Goal: Task Accomplishment & Management: Use online tool/utility

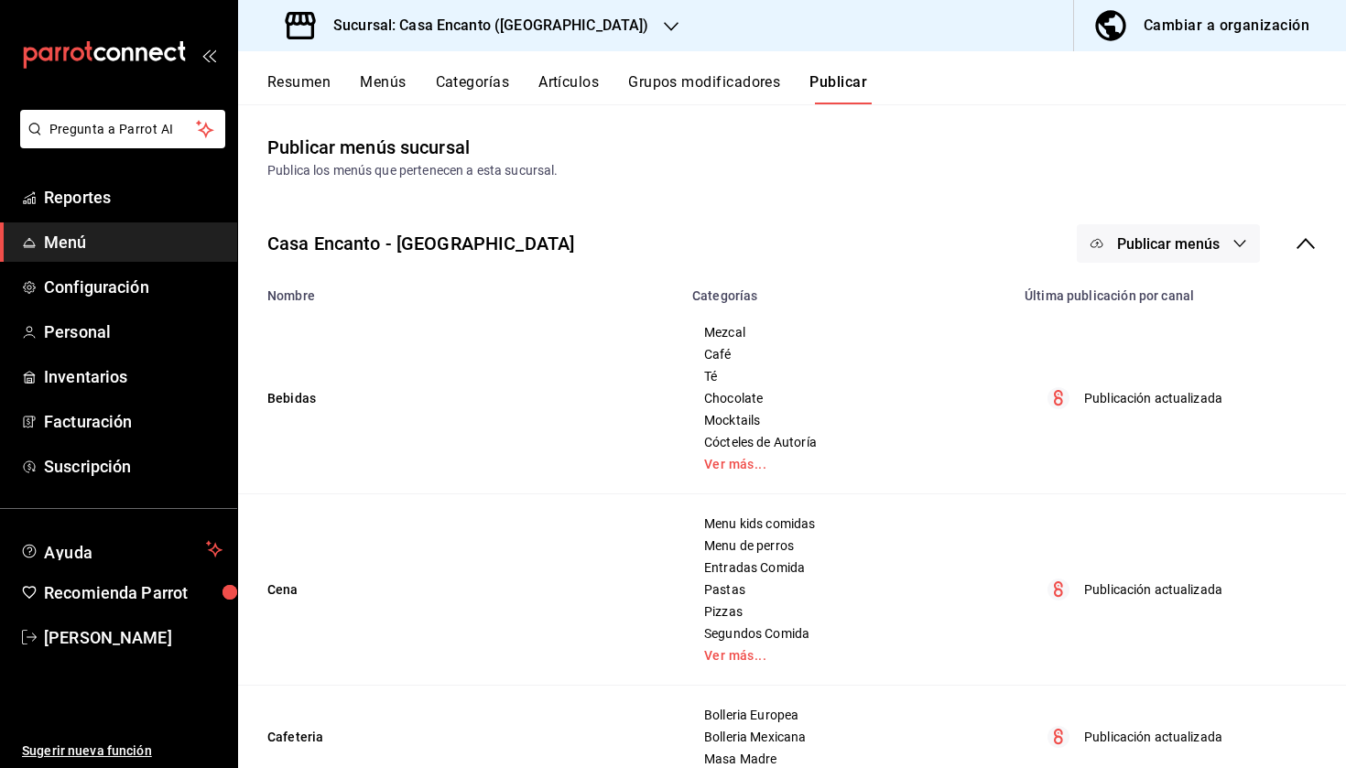
click at [578, 83] on button "Artículos" at bounding box center [568, 88] width 60 height 31
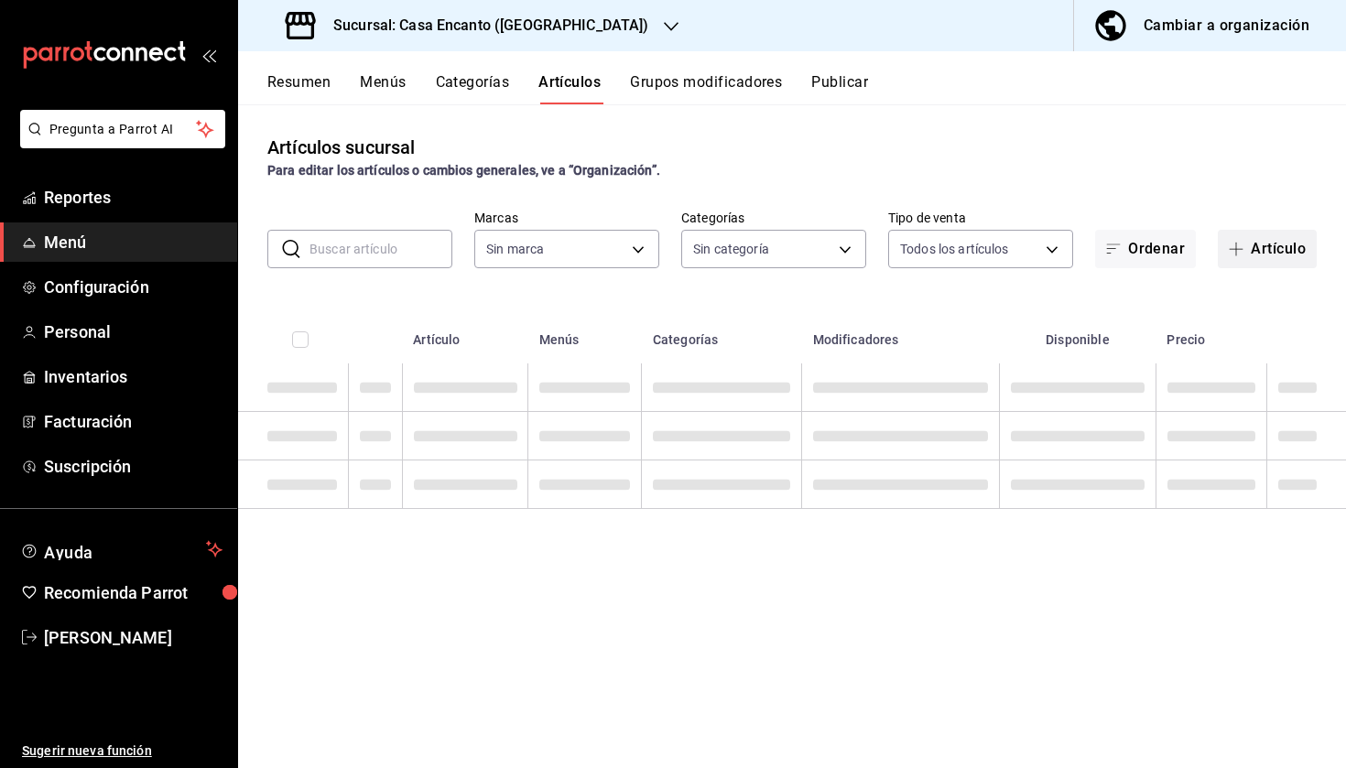
type input "dbeee84c-e3f2-405f-87ec-4bd3096e6bed"
type input "adee7c60-f697-4edf-8950-ecb6c700e989,491bbf86-ef23-4733-b802-d8c40a2bb3cc,aaf78…"
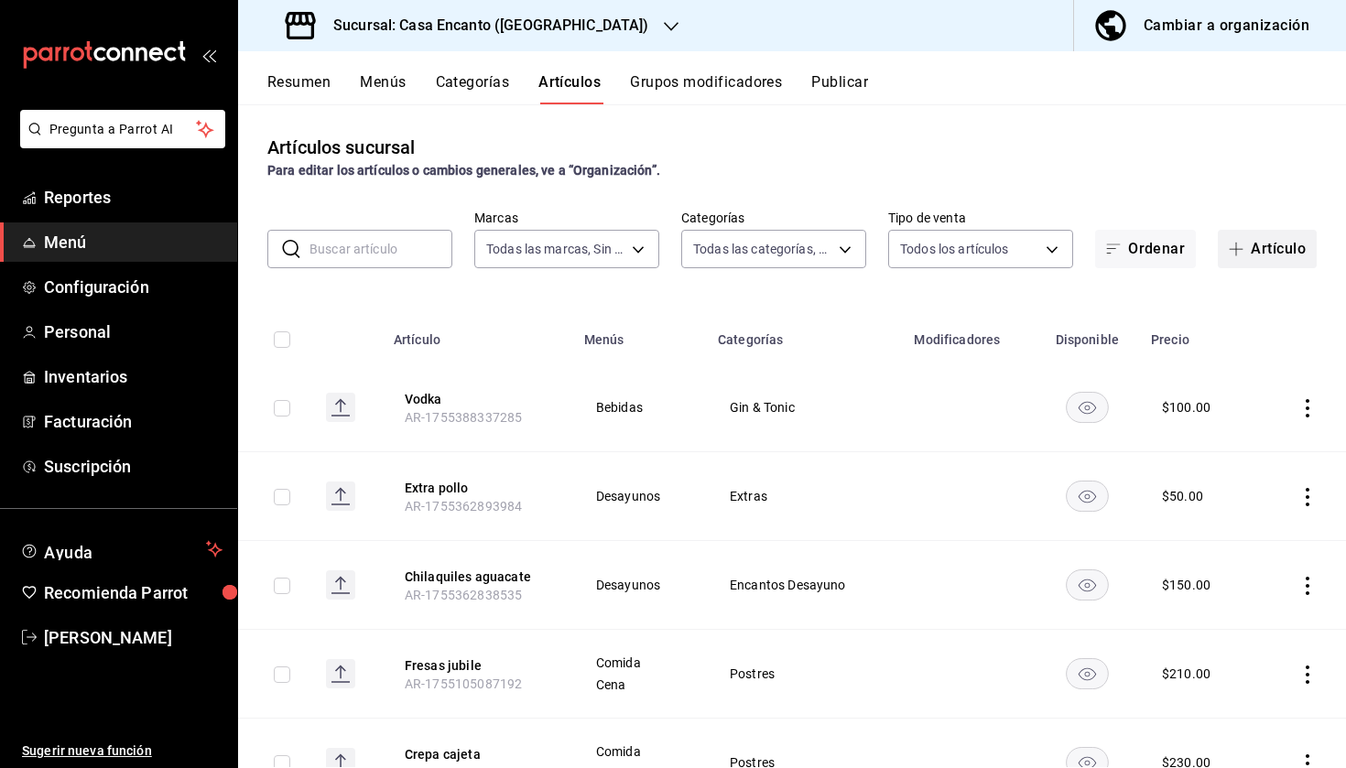
click at [1256, 241] on button "Artículo" at bounding box center [1266, 249] width 99 height 38
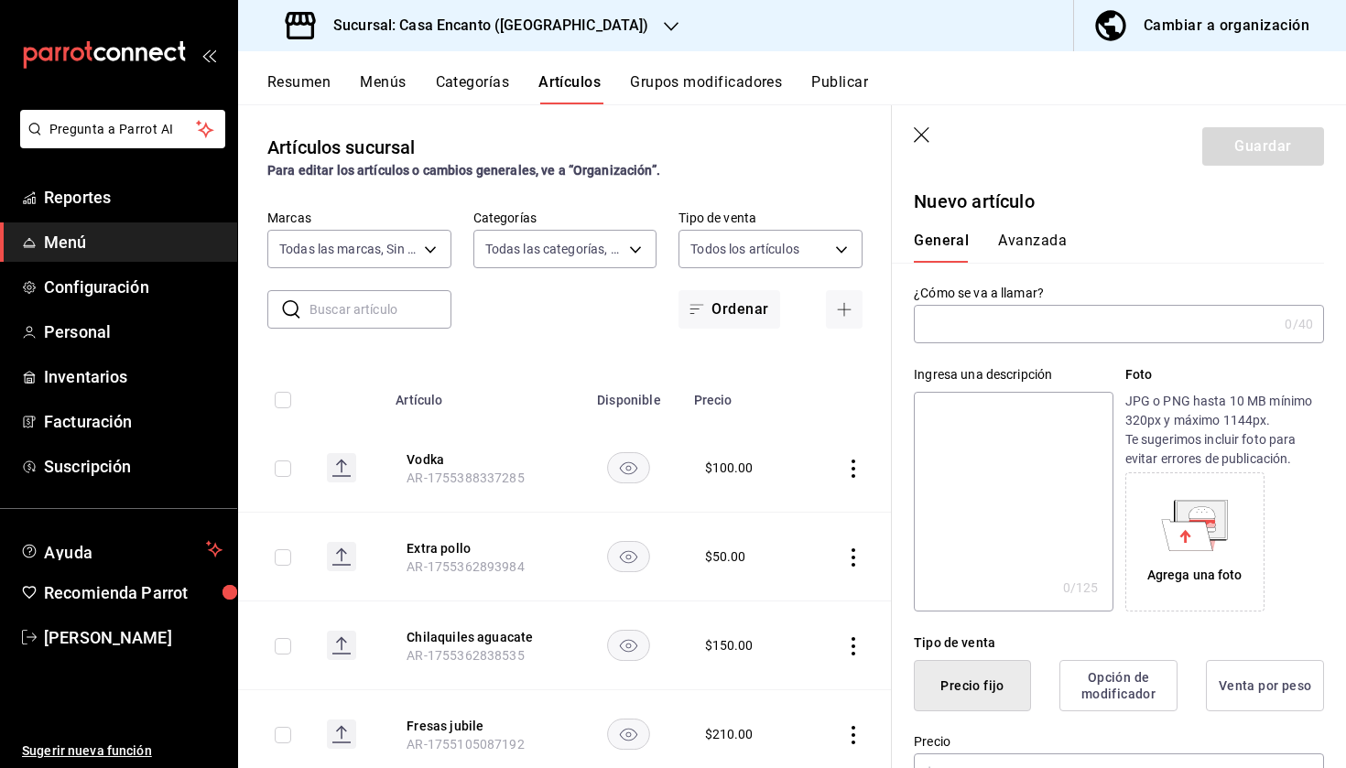
click at [1007, 332] on input "text" at bounding box center [1095, 324] width 363 height 37
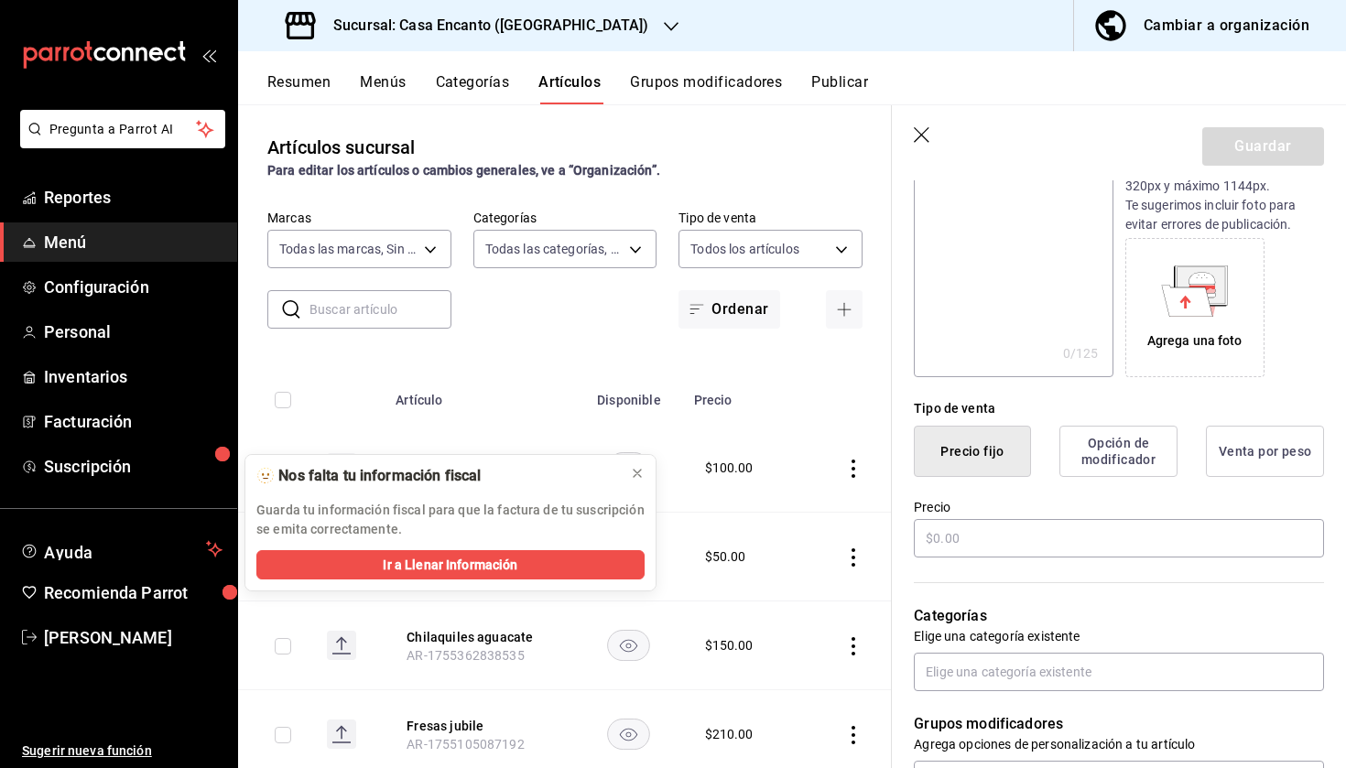
scroll to position [243, 0]
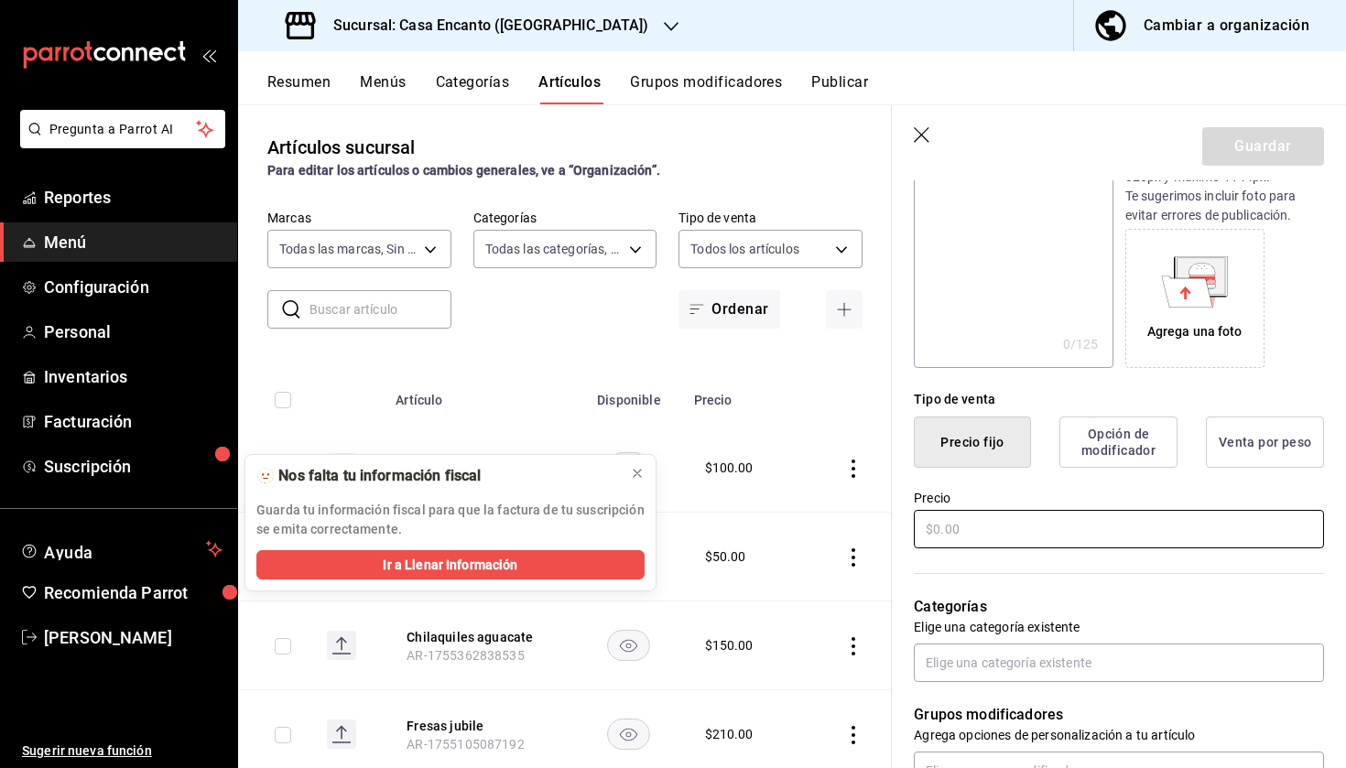
type input "Bowl Fruta individual"
click at [981, 534] on input "text" at bounding box center [1119, 529] width 410 height 38
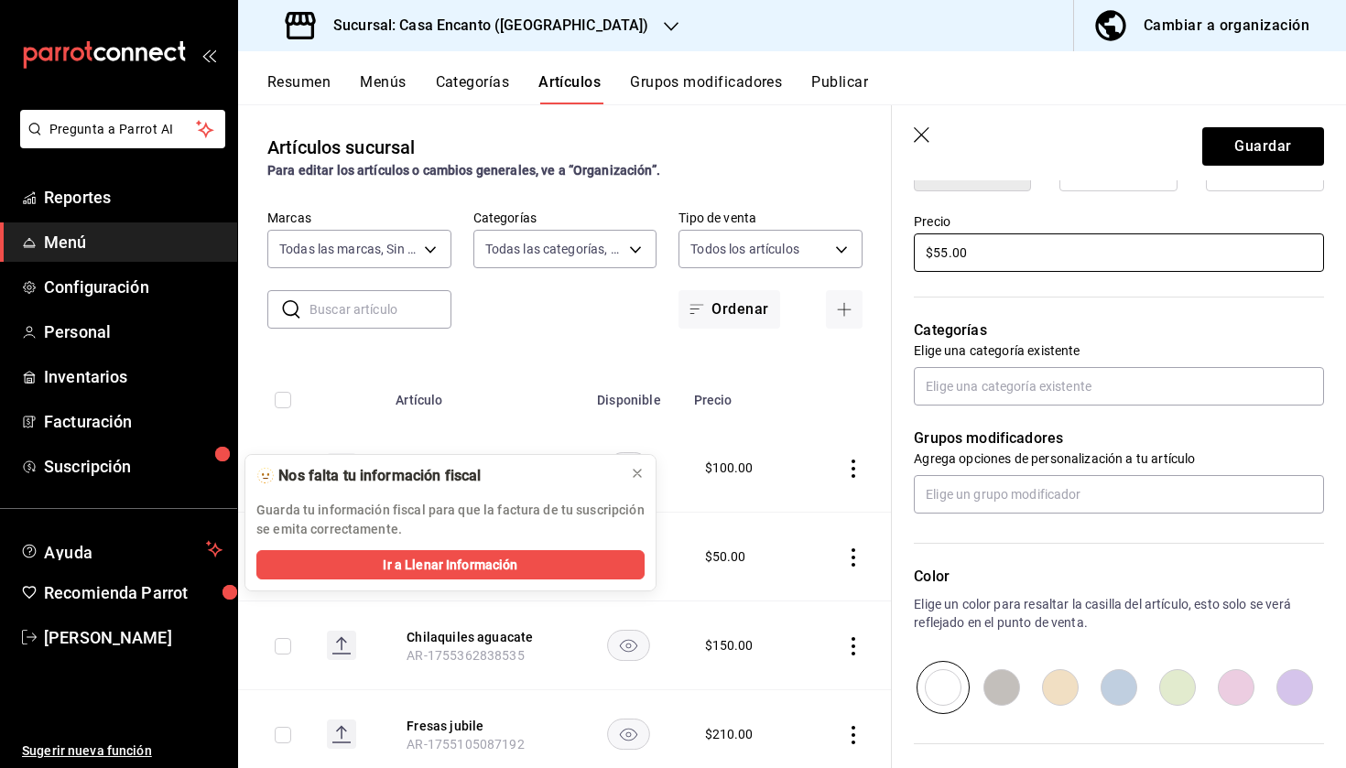
scroll to position [536, 0]
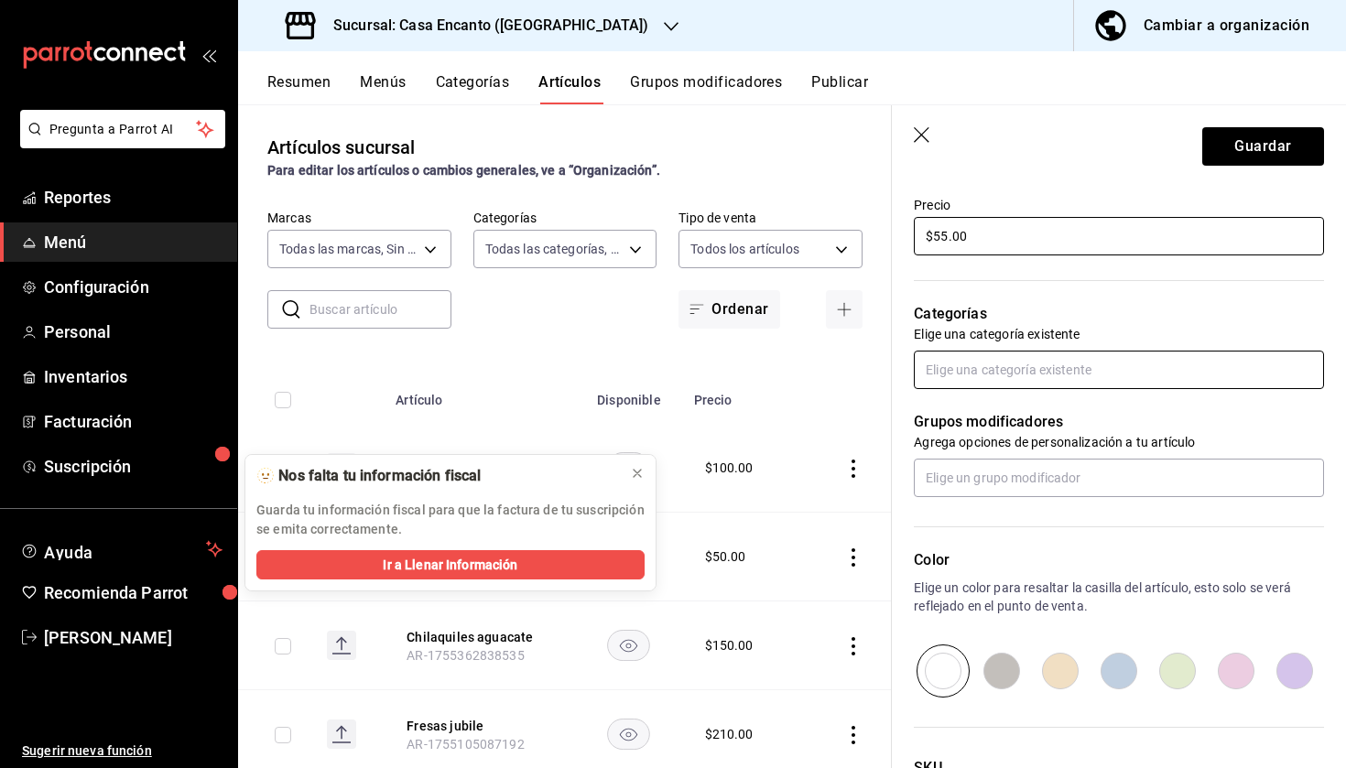
type input "$55.00"
click at [1080, 377] on input "text" at bounding box center [1119, 370] width 410 height 38
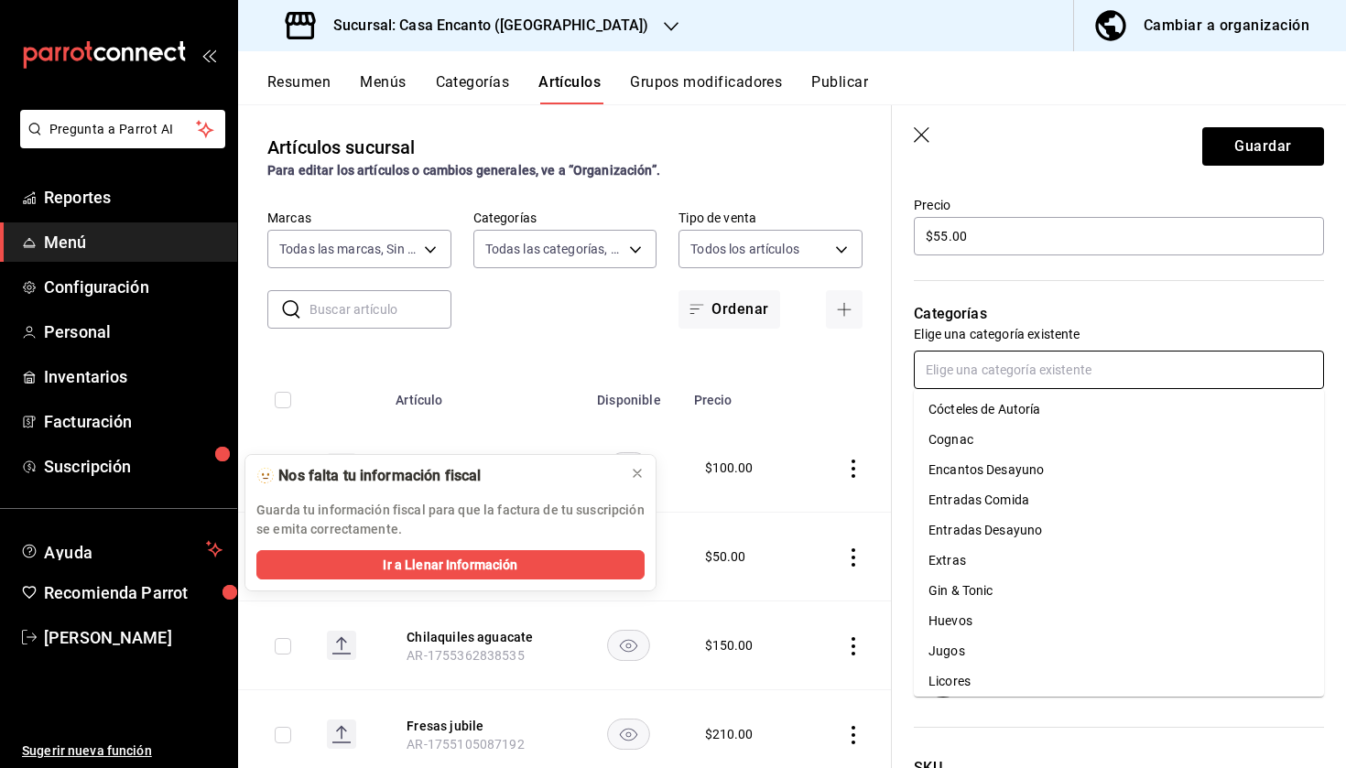
scroll to position [335, 0]
click at [1038, 531] on li "Entradas Desayuno" at bounding box center [1119, 529] width 410 height 30
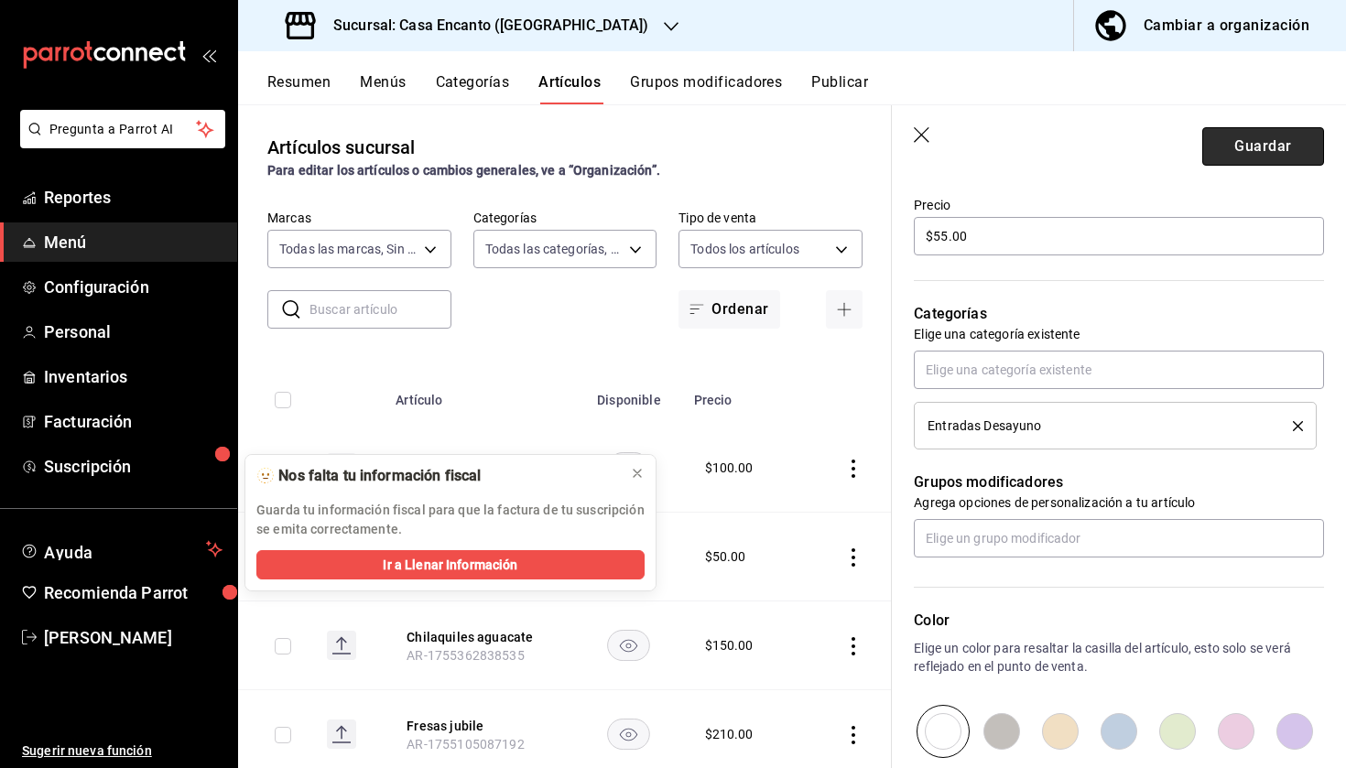
click at [1256, 151] on button "Guardar" at bounding box center [1263, 146] width 122 height 38
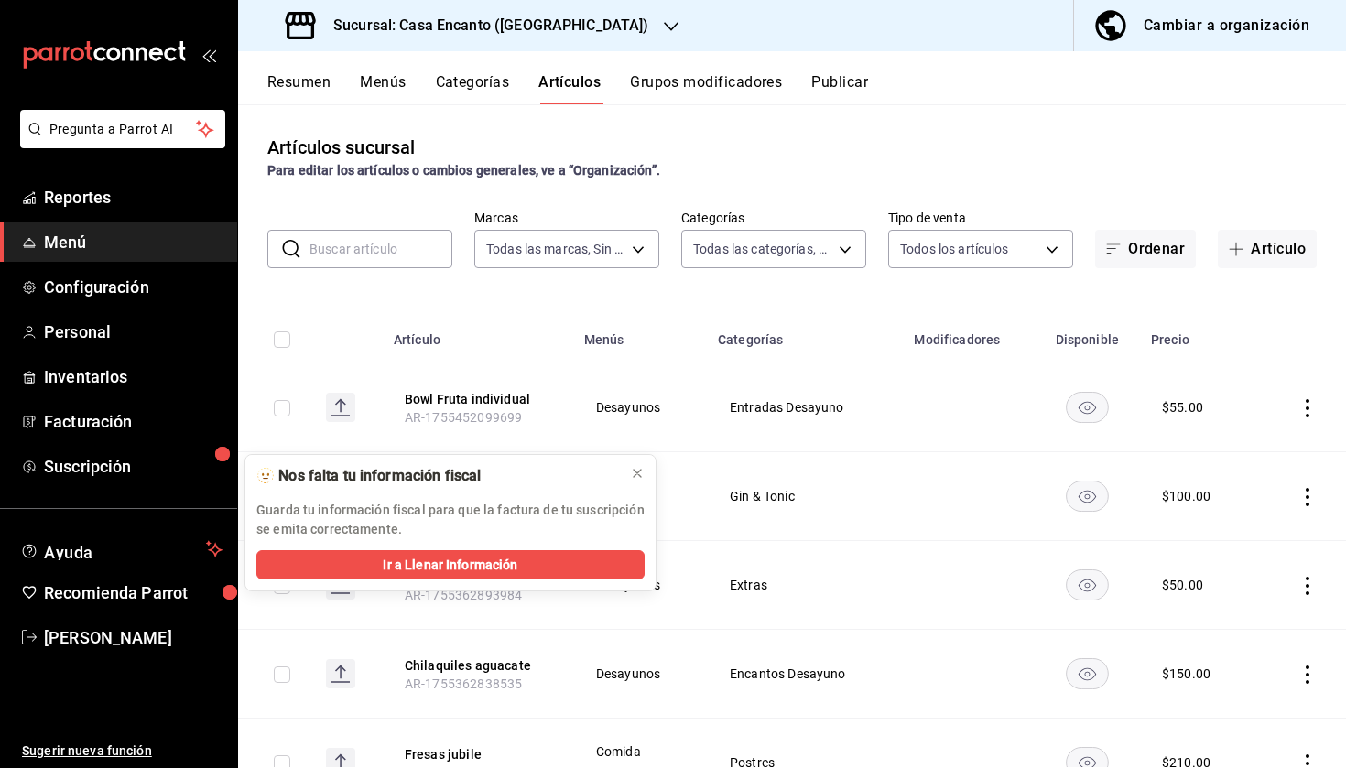
click at [1304, 408] on icon "actions" at bounding box center [1307, 408] width 18 height 18
click at [846, 59] on div at bounding box center [673, 384] width 1346 height 768
click at [846, 81] on body "Pregunta a Parrot AI Reportes Menú Configuración Personal Inventarios Facturaci…" at bounding box center [673, 384] width 1346 height 768
click at [849, 81] on button "Publicar" at bounding box center [839, 88] width 57 height 31
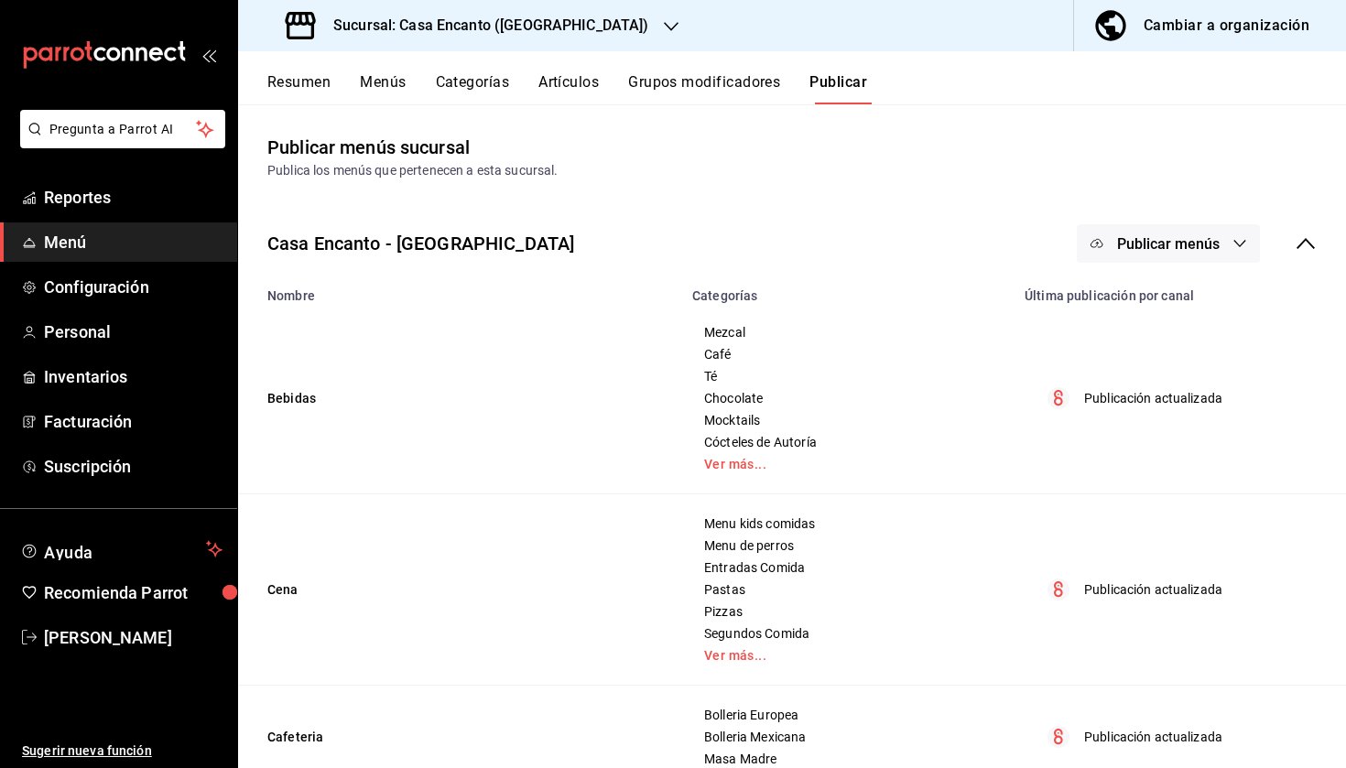
click at [1186, 235] on span "Publicar menús" at bounding box center [1168, 243] width 103 height 17
click at [1148, 317] on div at bounding box center [1124, 302] width 51 height 29
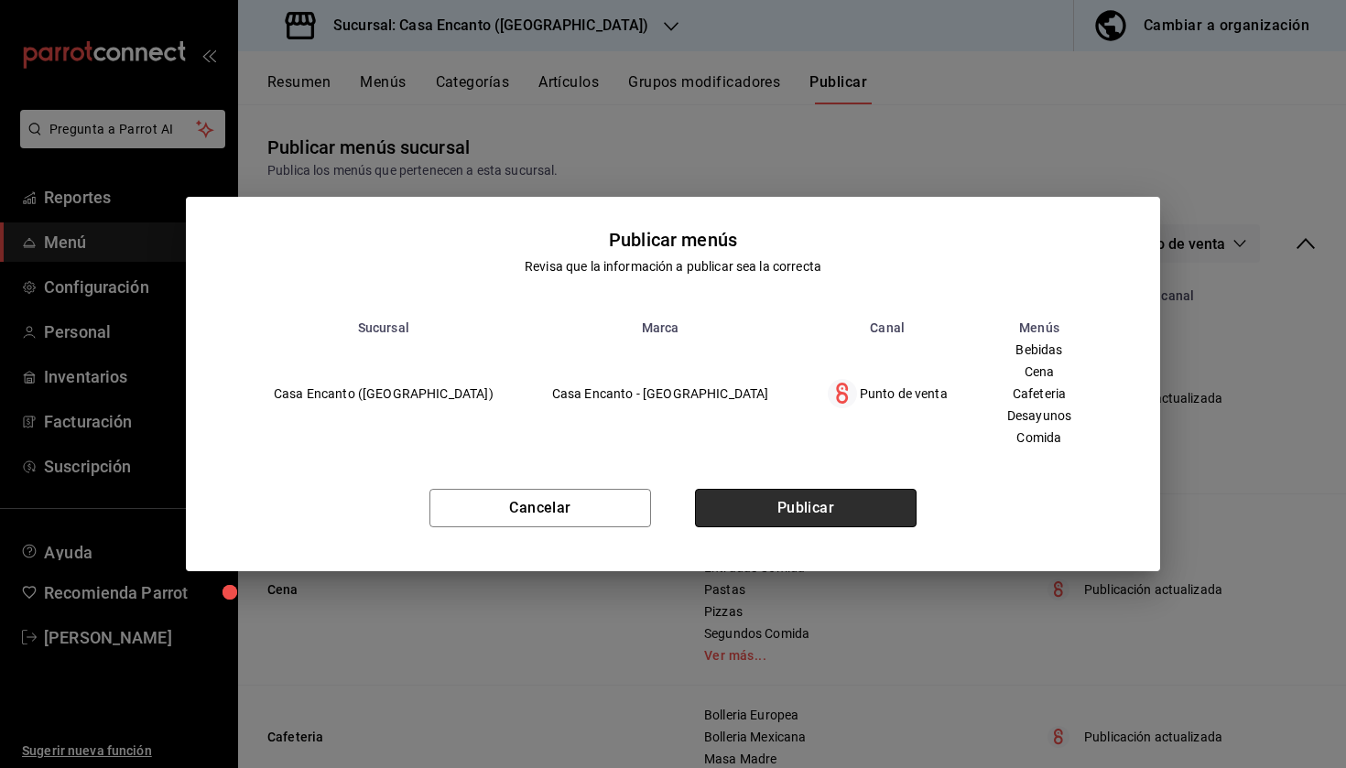
click at [843, 499] on button "Publicar" at bounding box center [806, 508] width 222 height 38
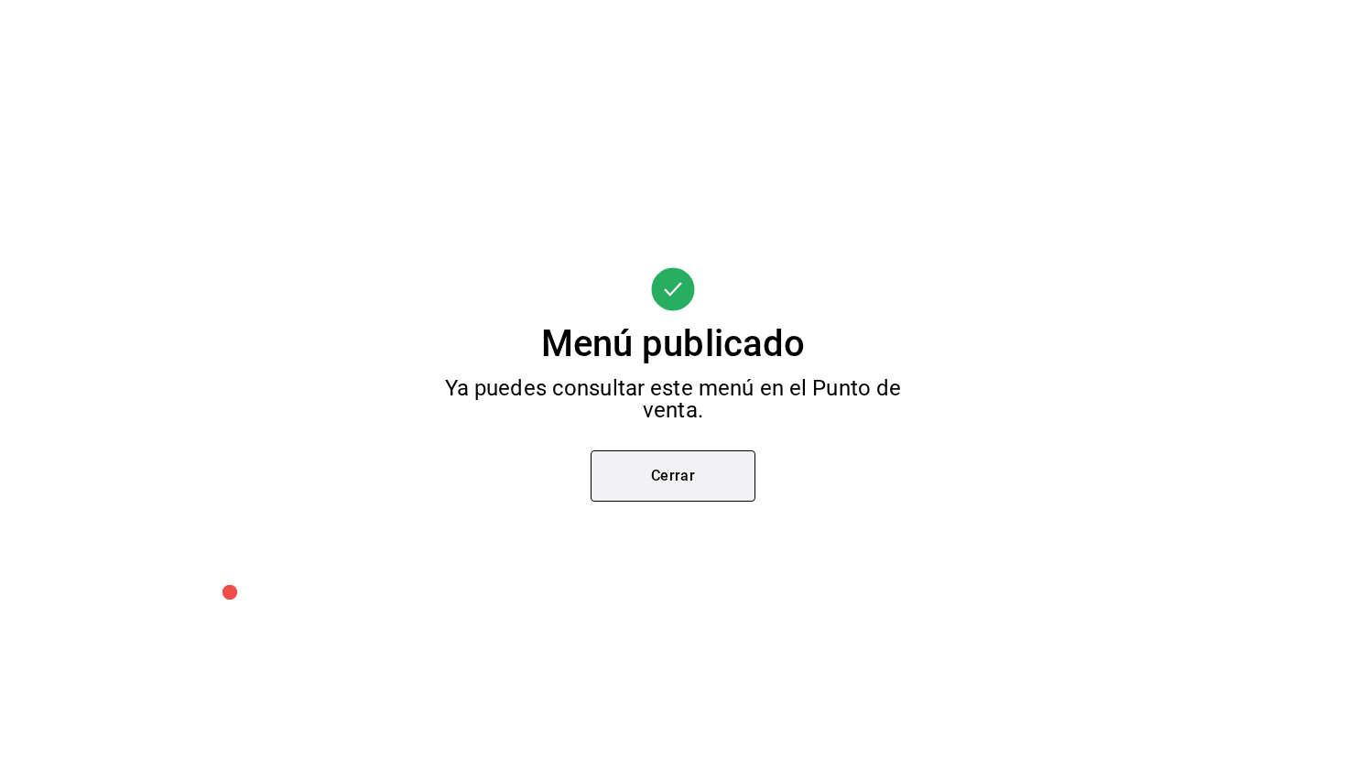
click at [706, 472] on button "Cerrar" at bounding box center [672, 475] width 165 height 51
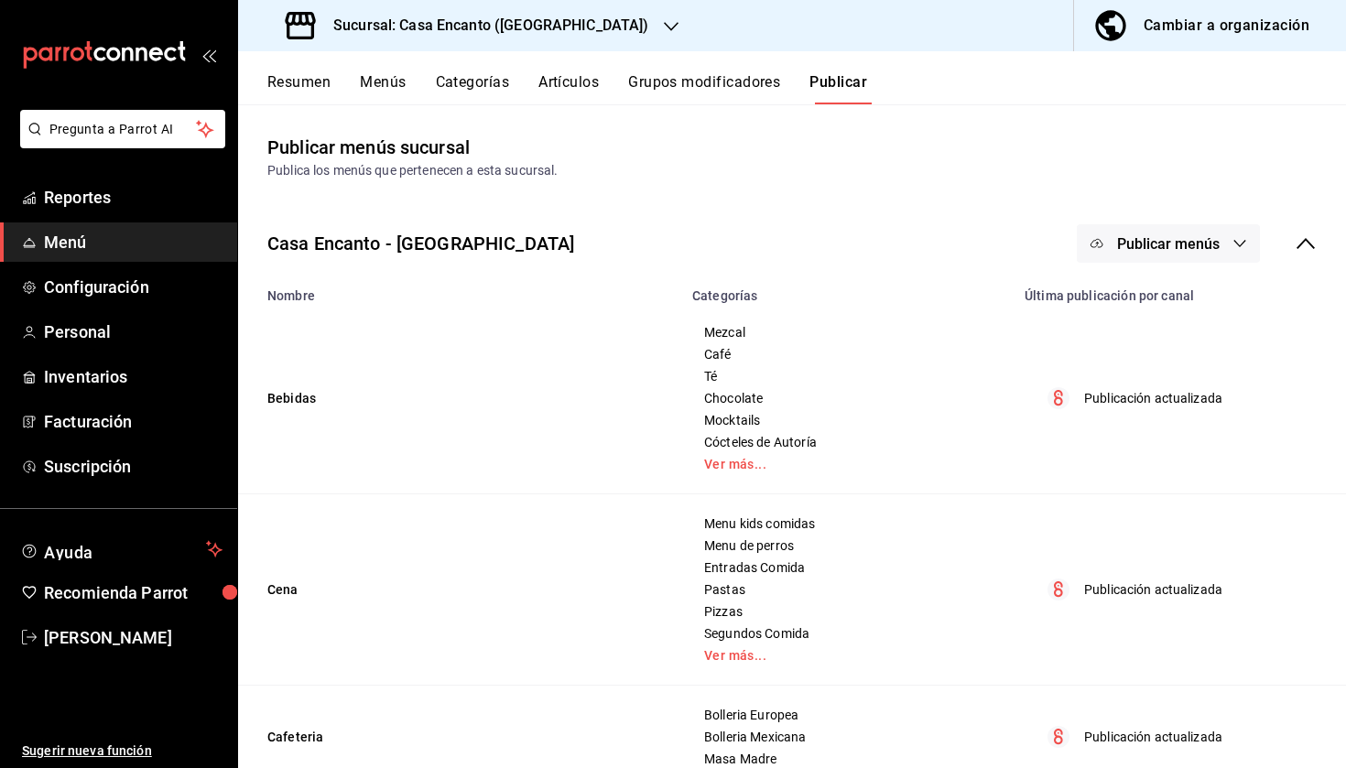
click at [1162, 233] on button "Publicar menús" at bounding box center [1167, 243] width 183 height 38
click at [1151, 294] on span "Punto de venta" at bounding box center [1195, 303] width 88 height 19
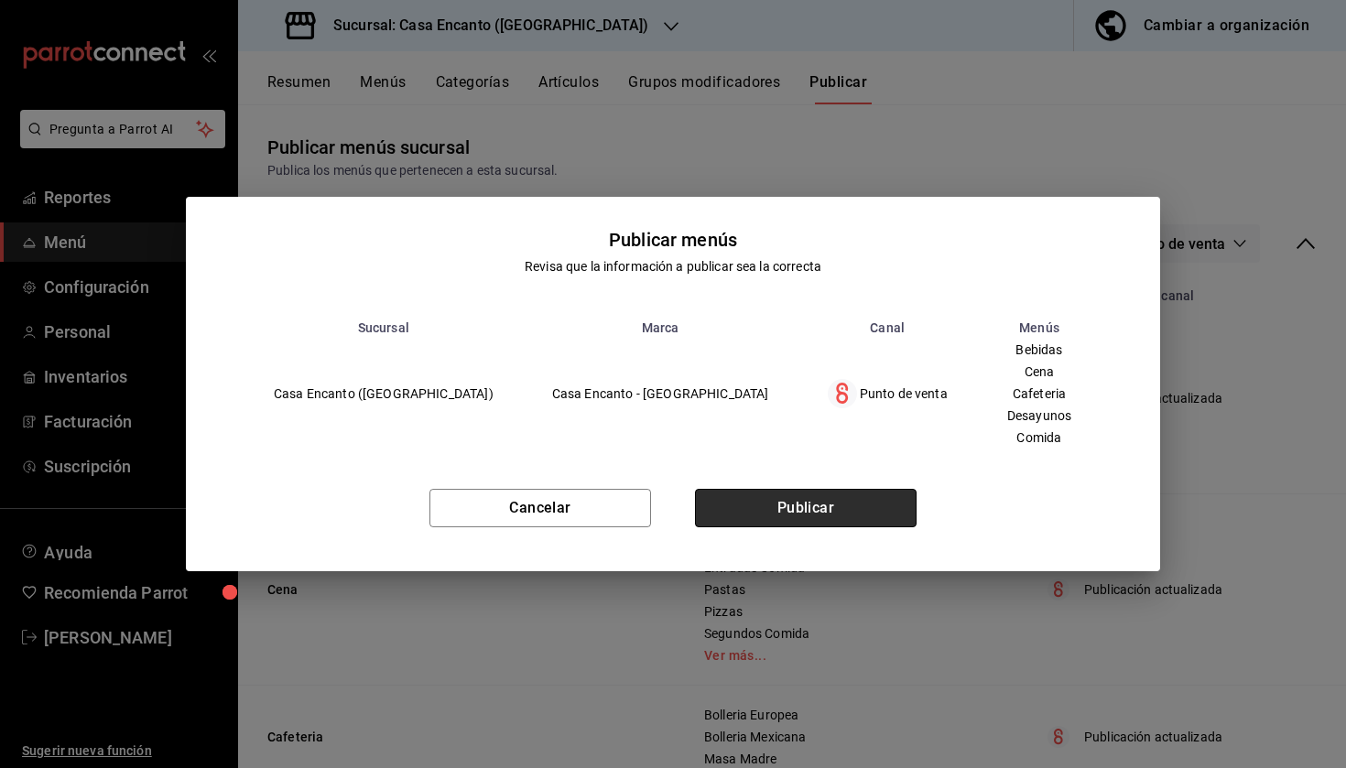
click at [824, 505] on button "Publicar" at bounding box center [806, 508] width 222 height 38
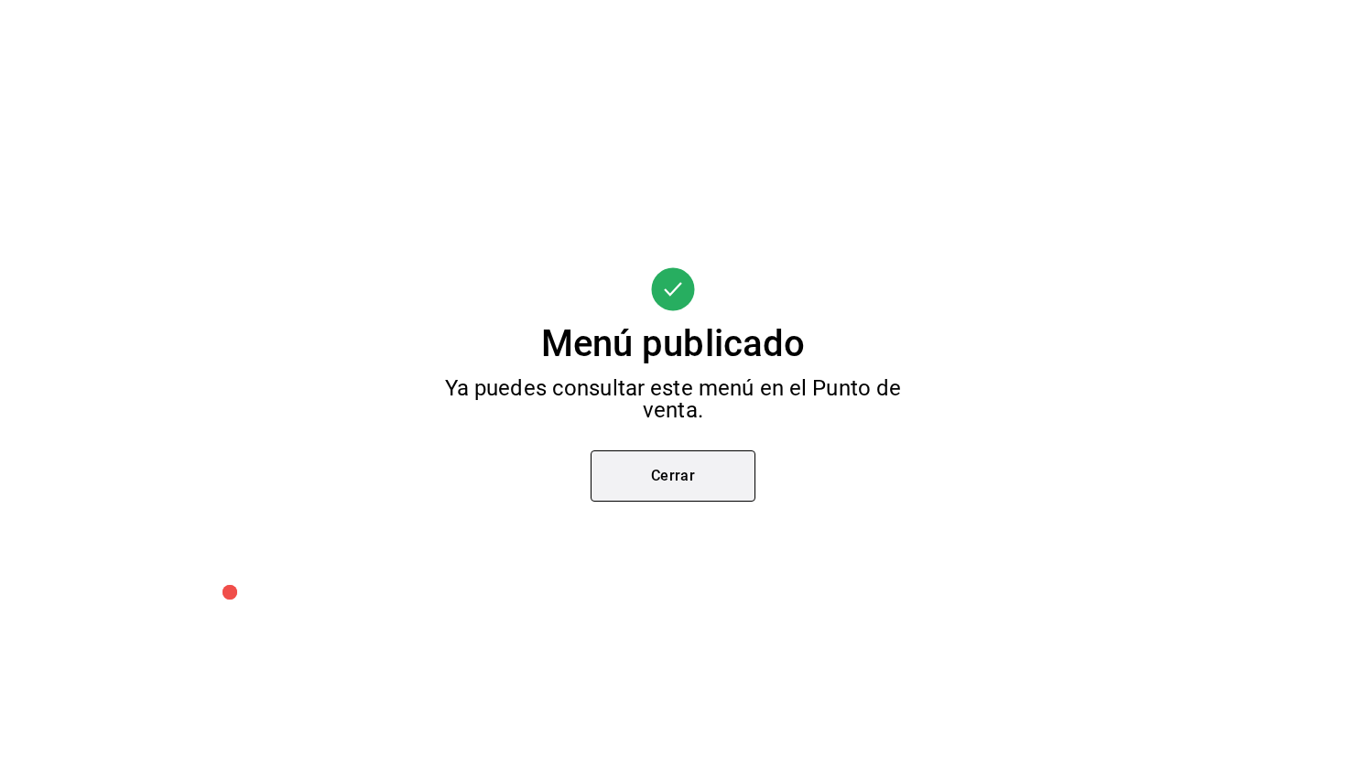
click at [713, 464] on button "Cerrar" at bounding box center [672, 475] width 165 height 51
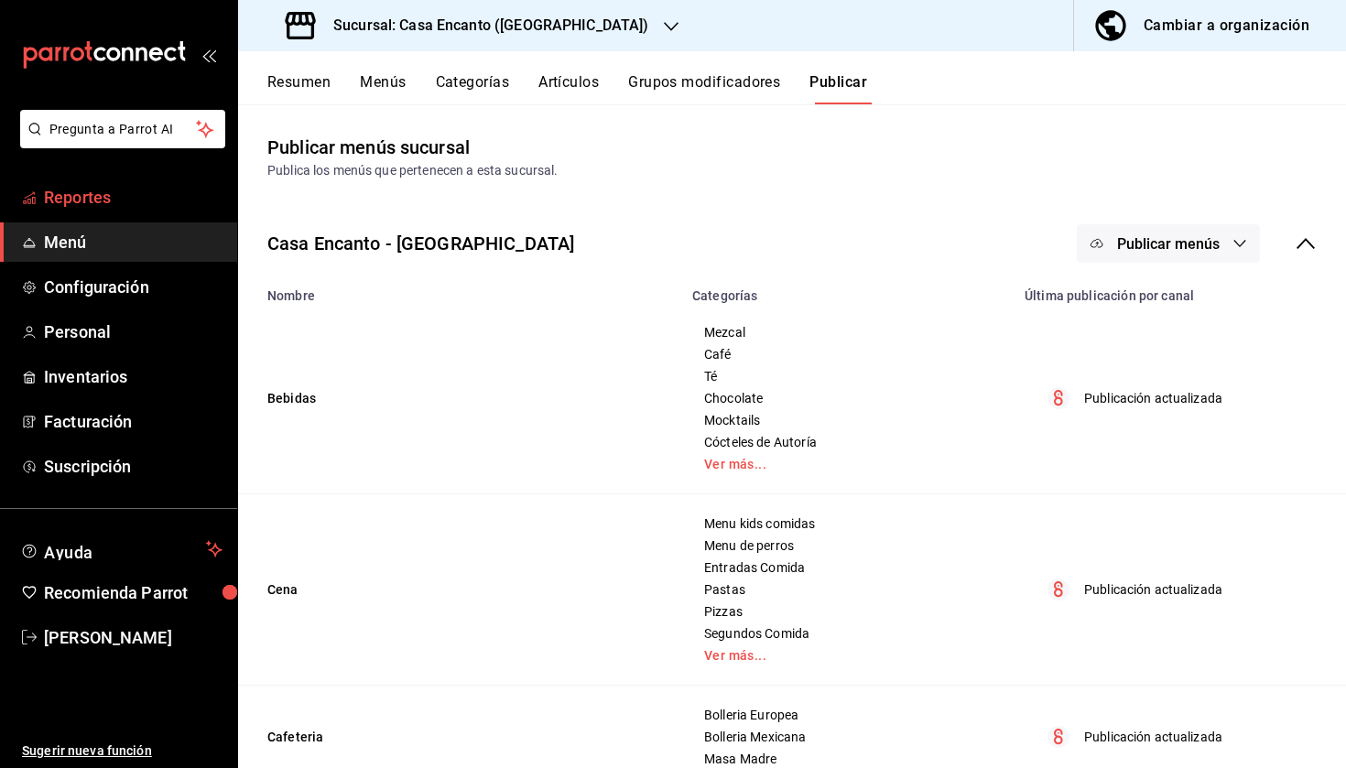
click at [140, 207] on span "Reportes" at bounding box center [133, 197] width 178 height 25
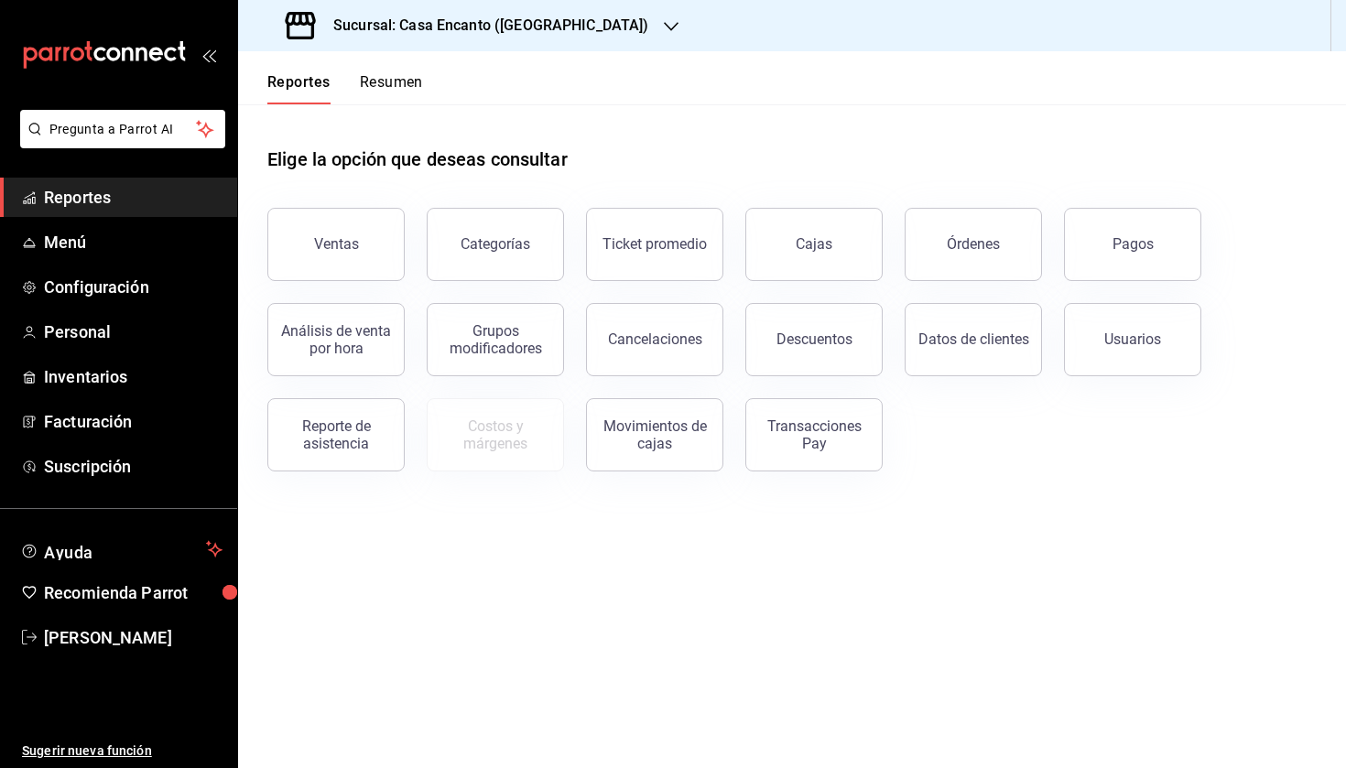
click at [395, 82] on button "Resumen" at bounding box center [391, 88] width 63 height 31
